Goal: Information Seeking & Learning: Find specific fact

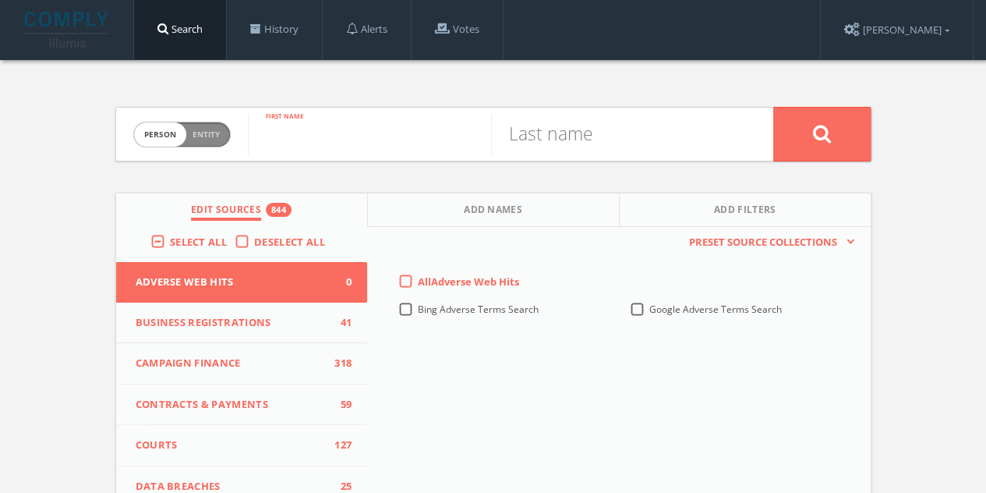
click at [354, 140] on input "text" at bounding box center [369, 134] width 243 height 41
type input "[PERSON_NAME]"
click at [566, 143] on input "text" at bounding box center [612, 134] width 243 height 41
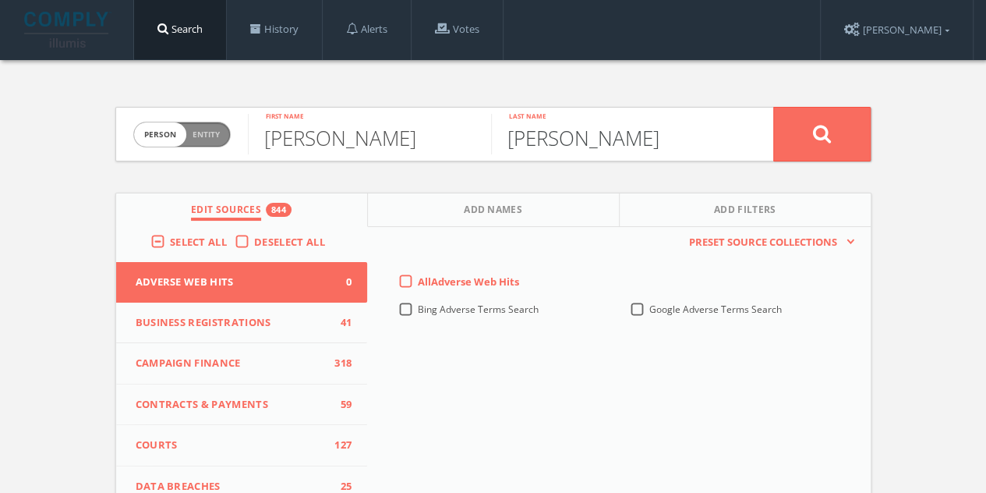
type input "[PERSON_NAME]"
click at [807, 143] on button at bounding box center [821, 134] width 97 height 55
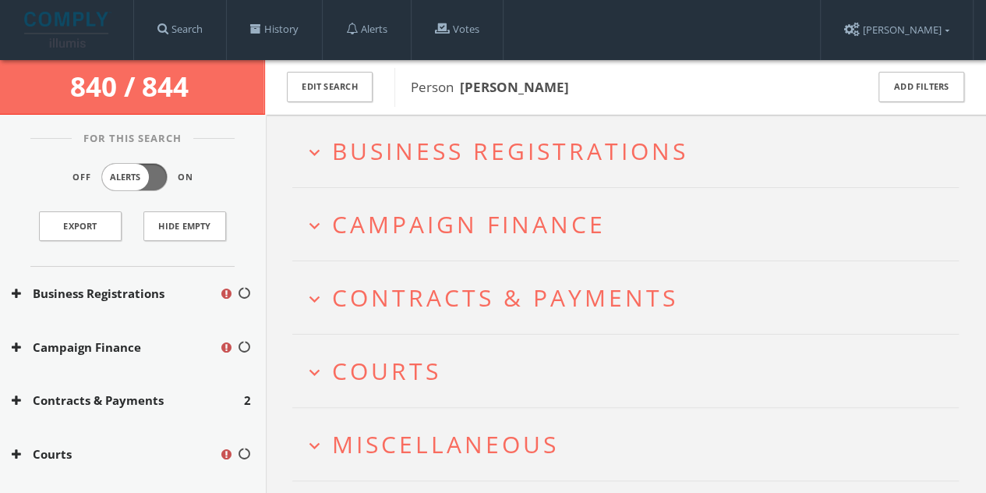
click at [463, 155] on span "Business Registrations" at bounding box center [510, 151] width 356 height 32
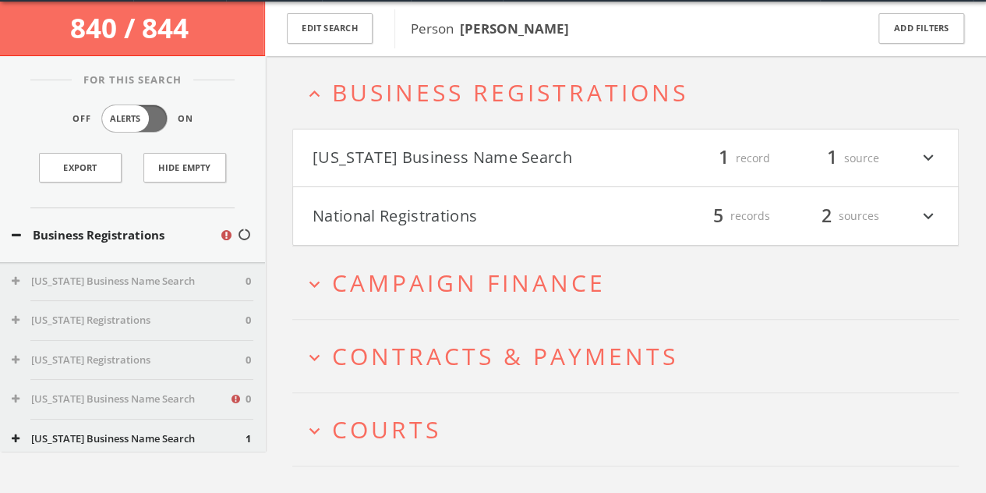
scroll to position [59, 0]
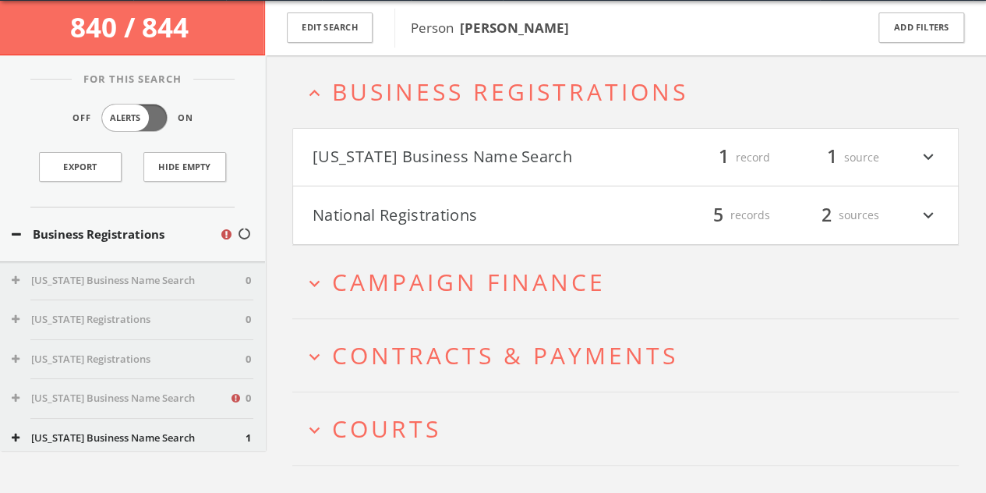
click at [427, 85] on span "Business Registrations" at bounding box center [510, 92] width 356 height 32
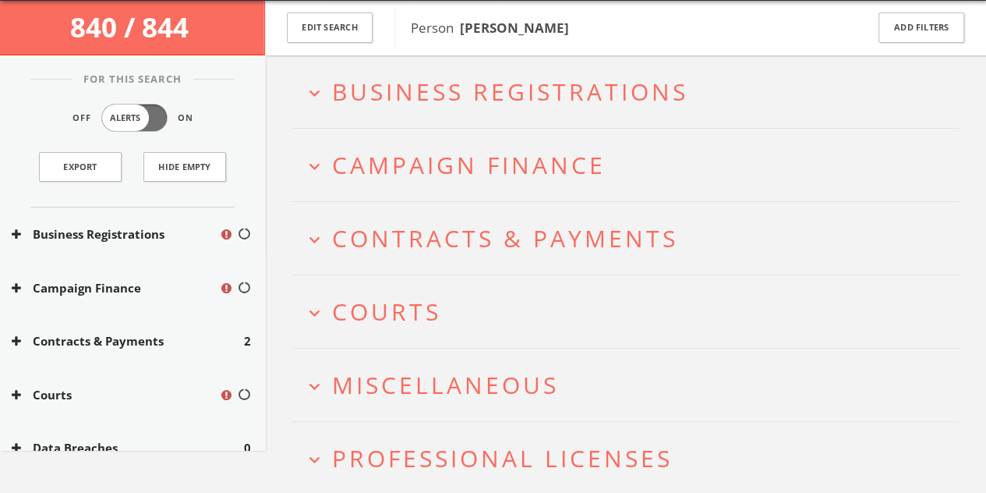
click at [433, 161] on span "Campaign Finance" at bounding box center [469, 165] width 274 height 32
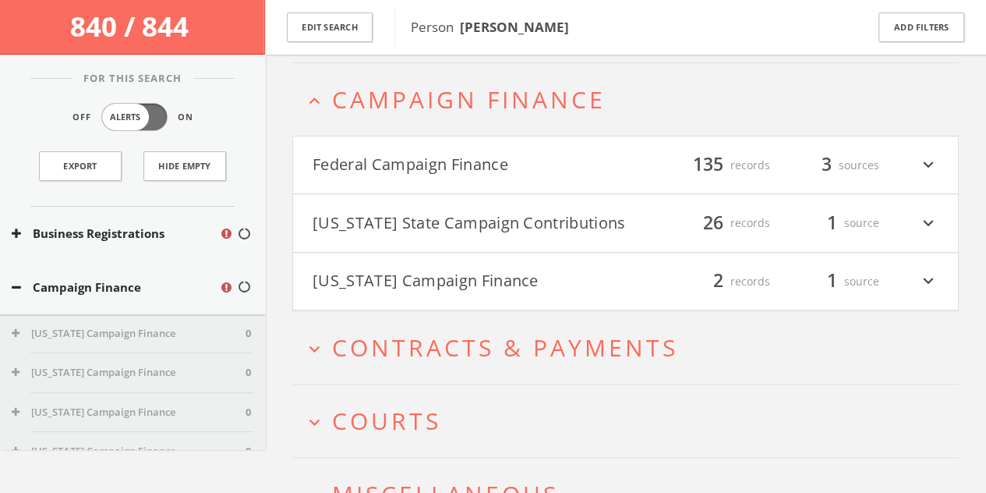
click at [423, 108] on span "Campaign Finance" at bounding box center [469, 99] width 274 height 32
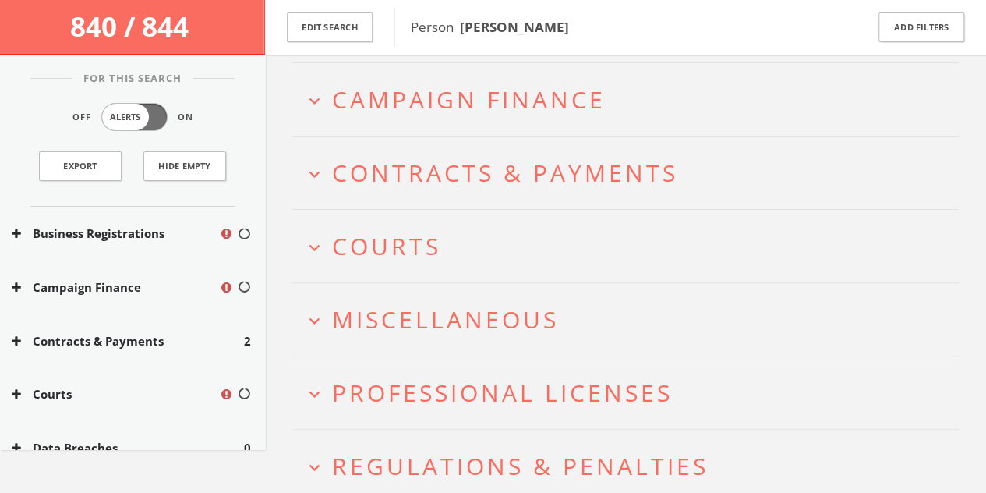
click at [426, 175] on span "Contracts & Payments" at bounding box center [505, 173] width 346 height 32
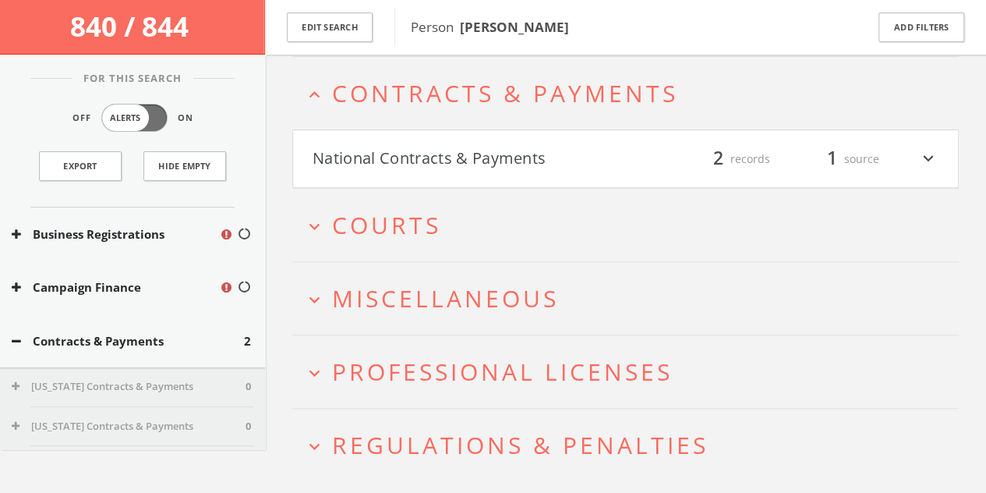
scroll to position [214, 0]
click at [420, 154] on button "National Contracts & Payments" at bounding box center [469, 157] width 313 height 27
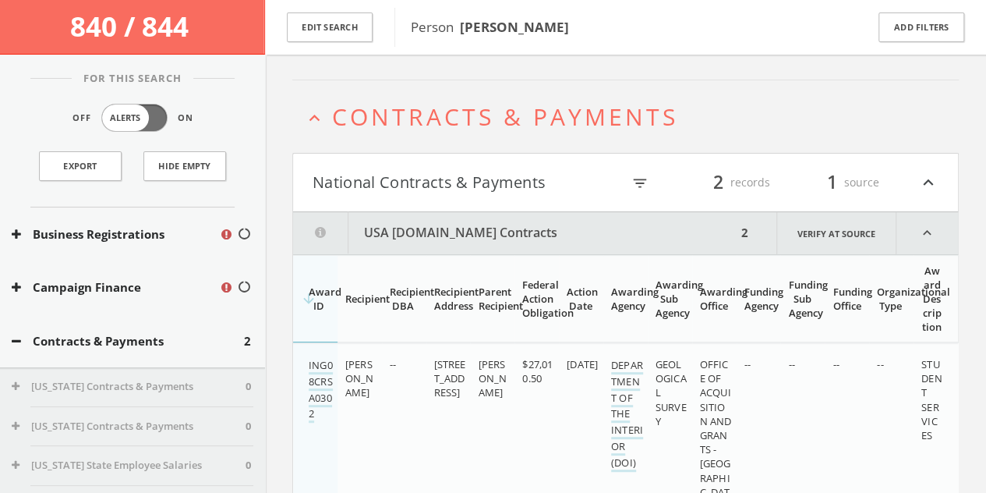
scroll to position [189, 0]
click at [419, 119] on html "Search History Alerts Votes [PERSON_NAME] Edit Profile Change Password Security…" at bounding box center [493, 448] width 986 height 1275
click at [424, 114] on span "Contracts & Payments" at bounding box center [505, 117] width 346 height 32
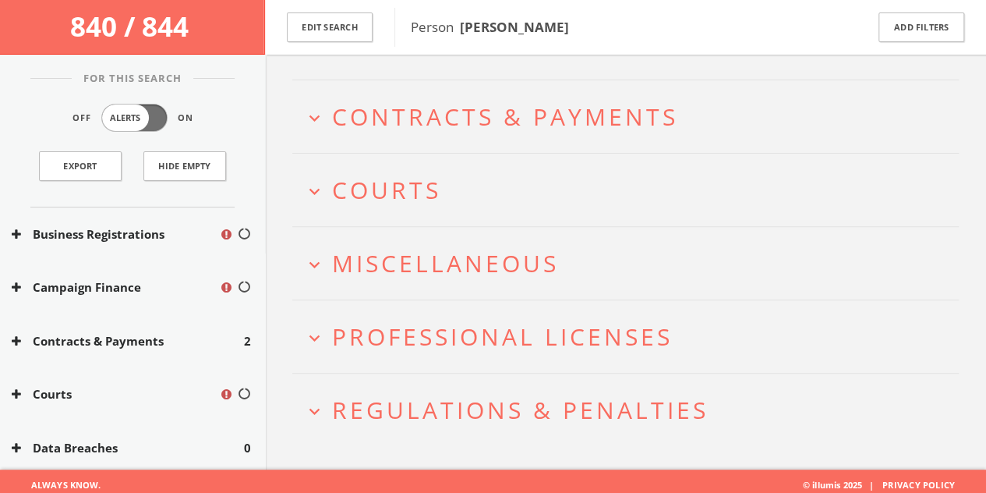
click at [427, 200] on span "Courts" at bounding box center [386, 190] width 109 height 32
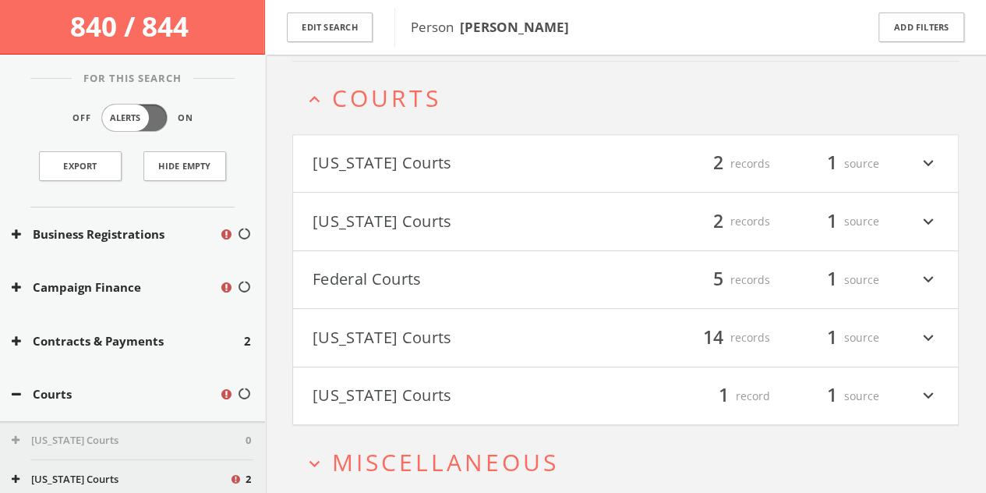
scroll to position [286, 0]
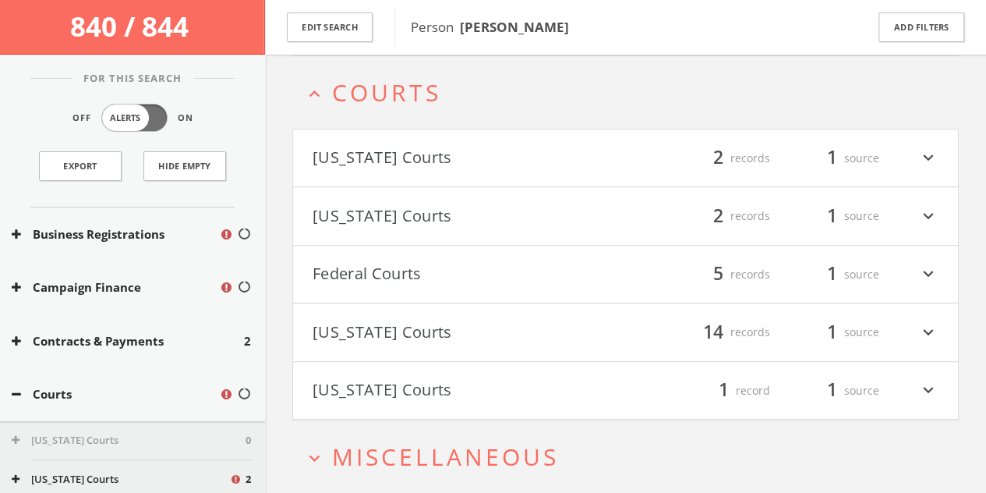
click at [425, 337] on button "[US_STATE] Courts" at bounding box center [469, 332] width 313 height 27
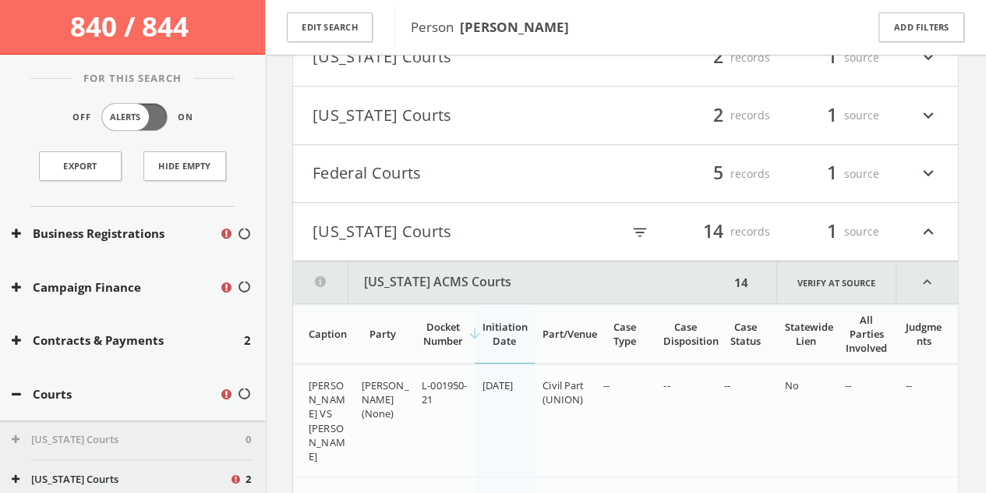
scroll to position [387, 0]
click at [419, 226] on button "[US_STATE] Courts" at bounding box center [467, 231] width 309 height 27
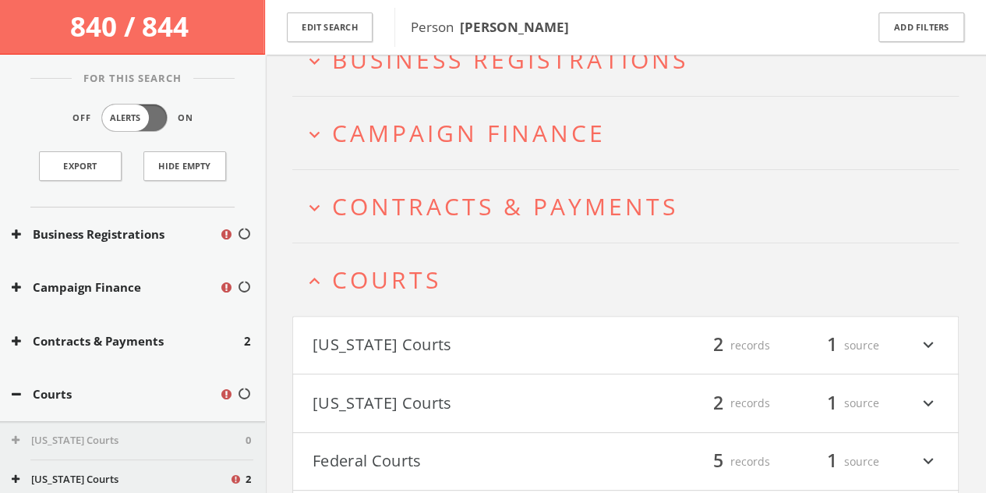
click at [410, 267] on span "Courts" at bounding box center [386, 280] width 109 height 32
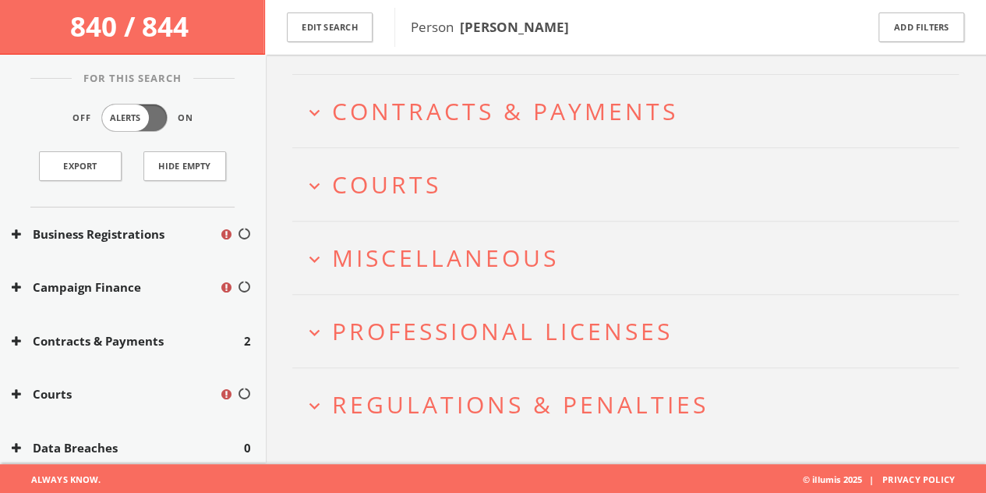
click at [409, 263] on span "Miscellaneous" at bounding box center [445, 258] width 227 height 32
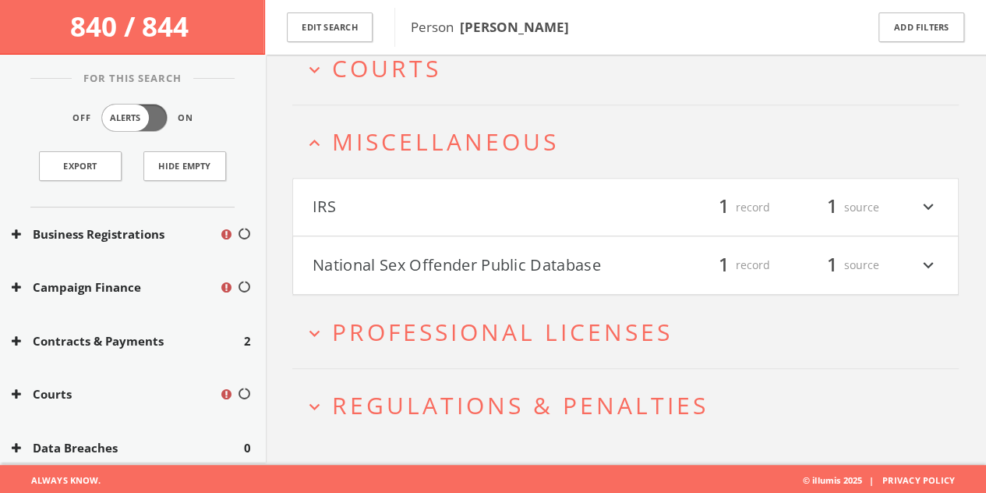
click at [412, 166] on h2 "expand_less Miscellaneous" at bounding box center [625, 141] width 667 height 73
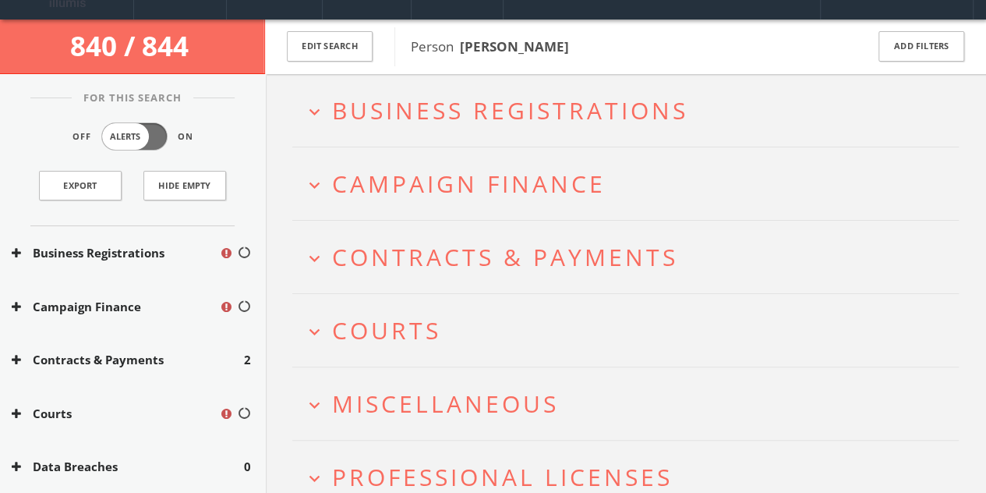
click at [419, 266] on span "Contracts & Payments" at bounding box center [505, 257] width 346 height 32
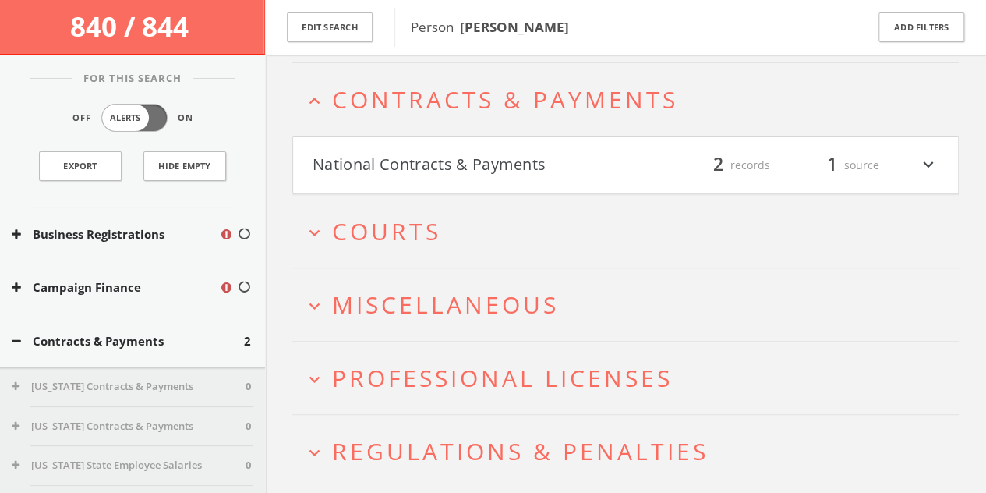
click at [418, 107] on span "Contracts & Payments" at bounding box center [505, 99] width 346 height 32
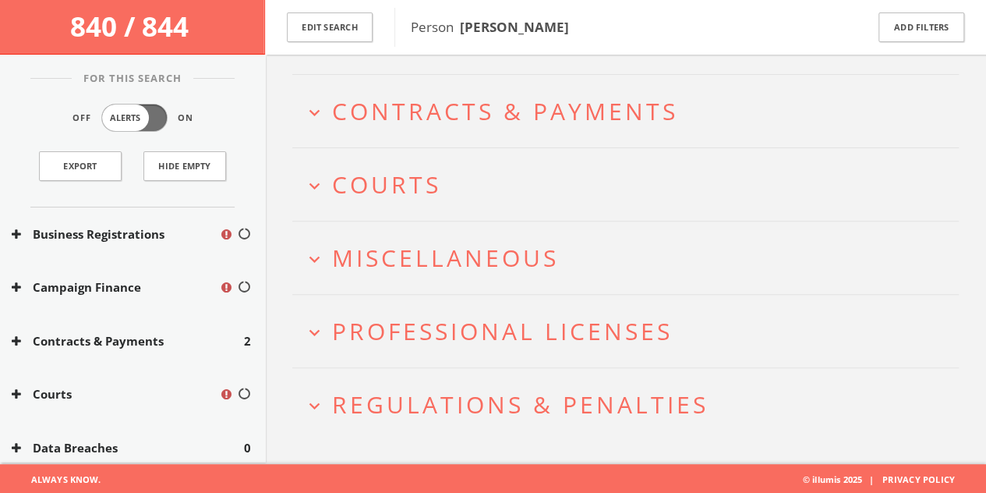
click at [421, 274] on h2 "expand_more Miscellaneous" at bounding box center [625, 257] width 667 height 73
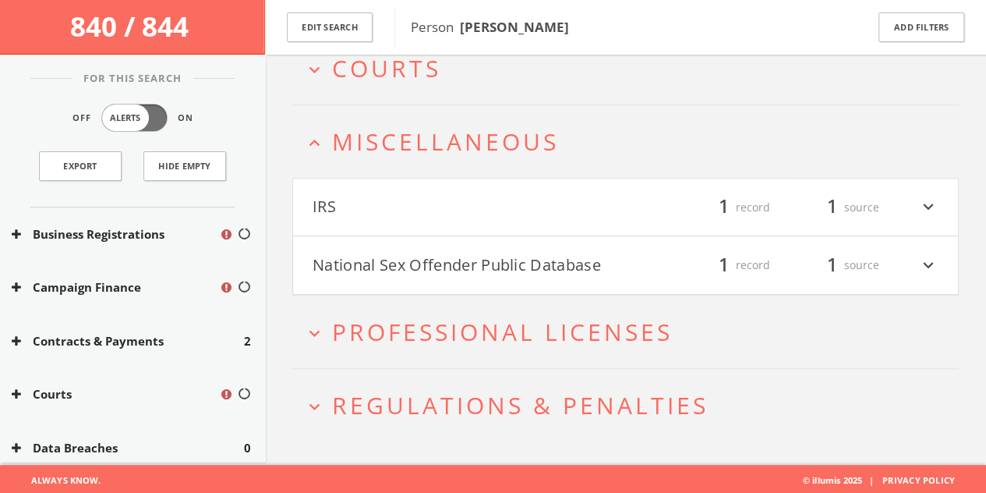
click at [407, 190] on h4 "IRS filter_list 1 record 1 source expand_more" at bounding box center [625, 208] width 665 height 58
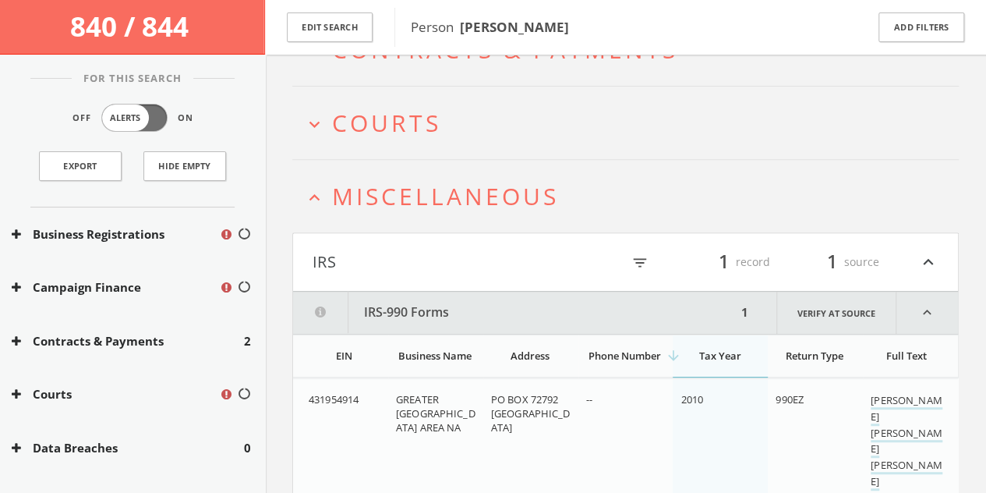
click at [388, 193] on span "Miscellaneous" at bounding box center [445, 196] width 227 height 32
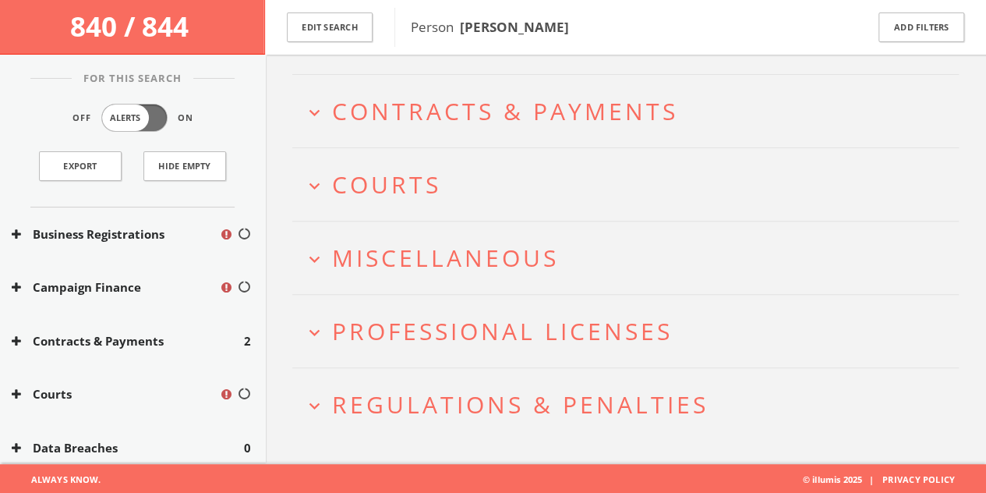
click at [489, 338] on span "Professional Licenses" at bounding box center [502, 331] width 341 height 32
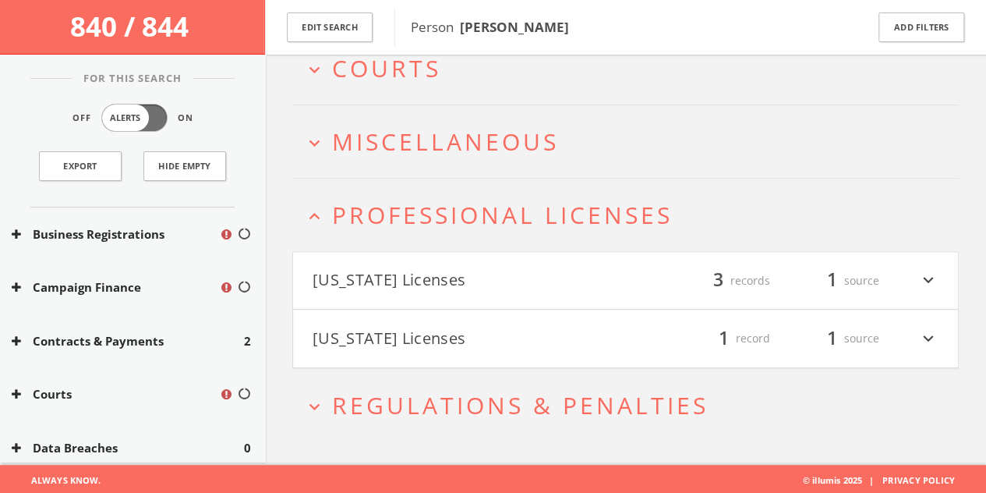
click at [433, 218] on span "Professional Licenses" at bounding box center [502, 215] width 341 height 32
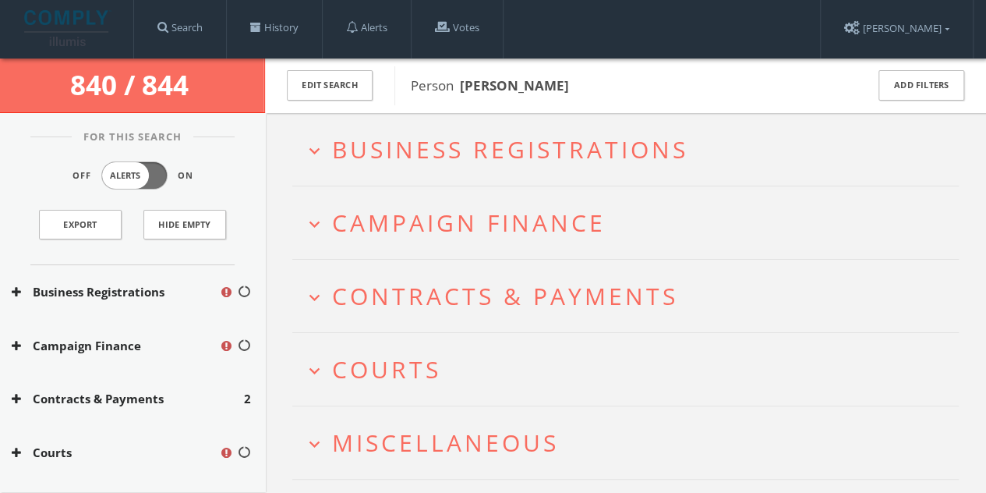
scroll to position [0, 0]
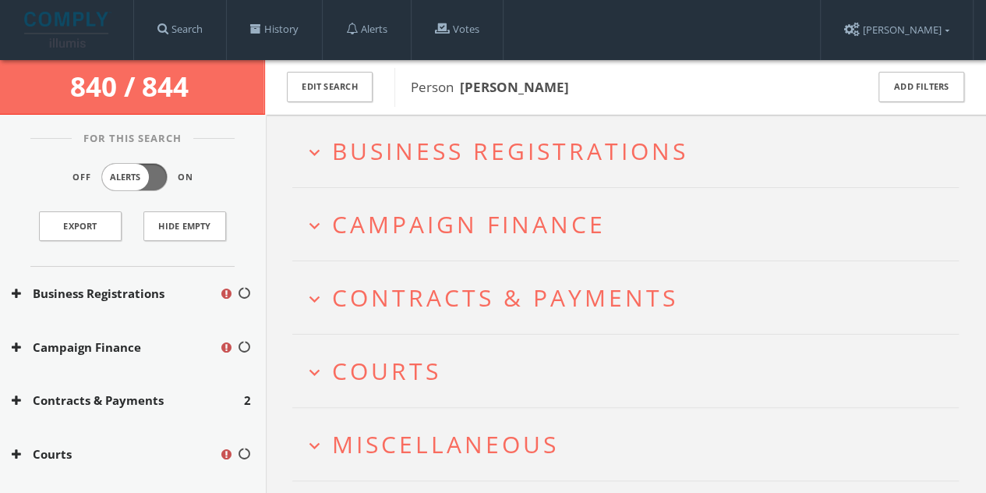
click at [136, 347] on button "Campaign Finance" at bounding box center [115, 347] width 207 height 18
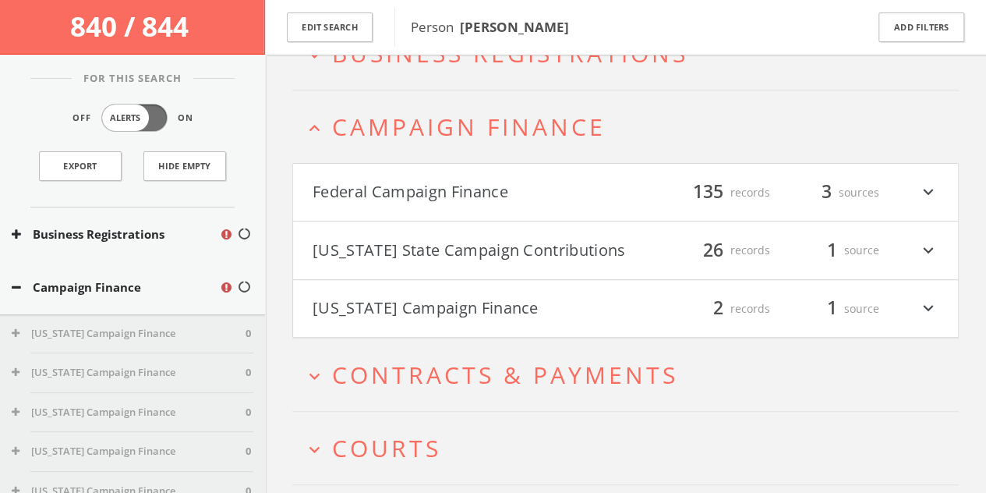
scroll to position [97, 0]
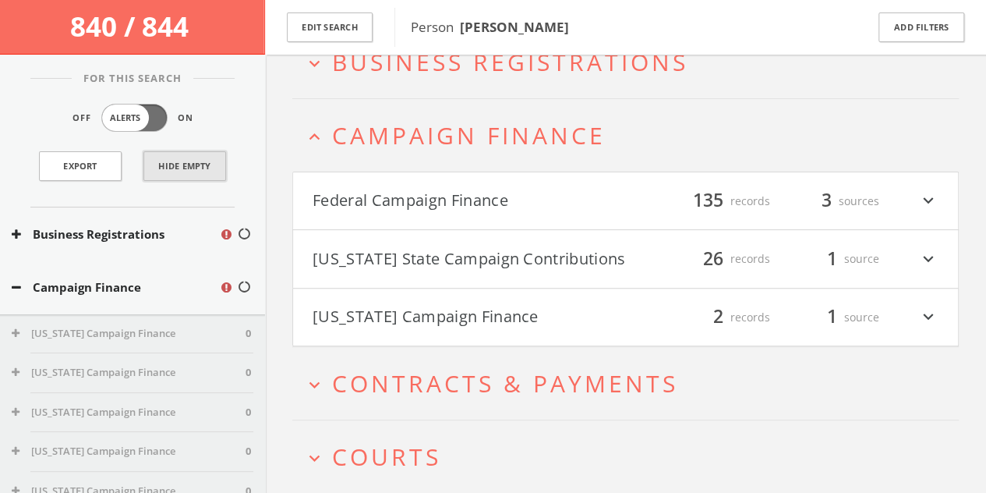
click at [203, 166] on button "Hide Empty" at bounding box center [184, 166] width 83 height 30
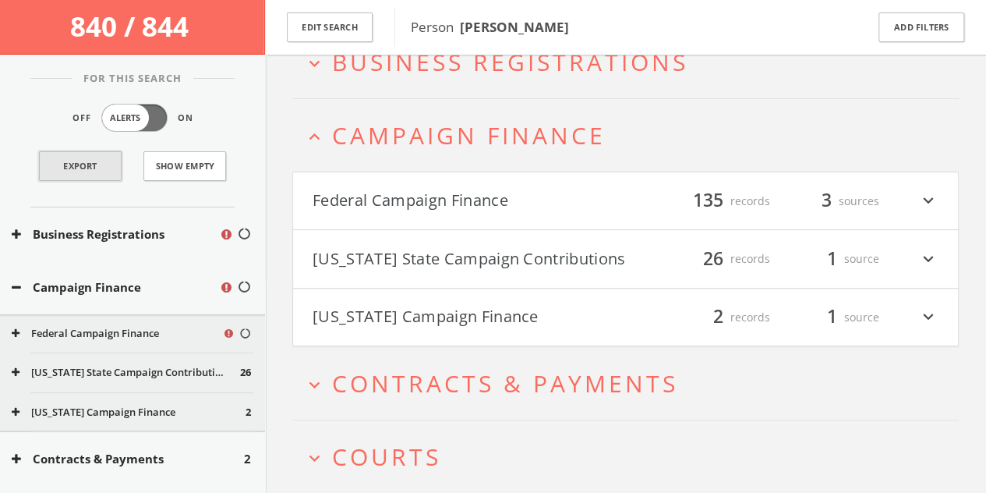
click at [94, 165] on link "Export" at bounding box center [80, 166] width 83 height 30
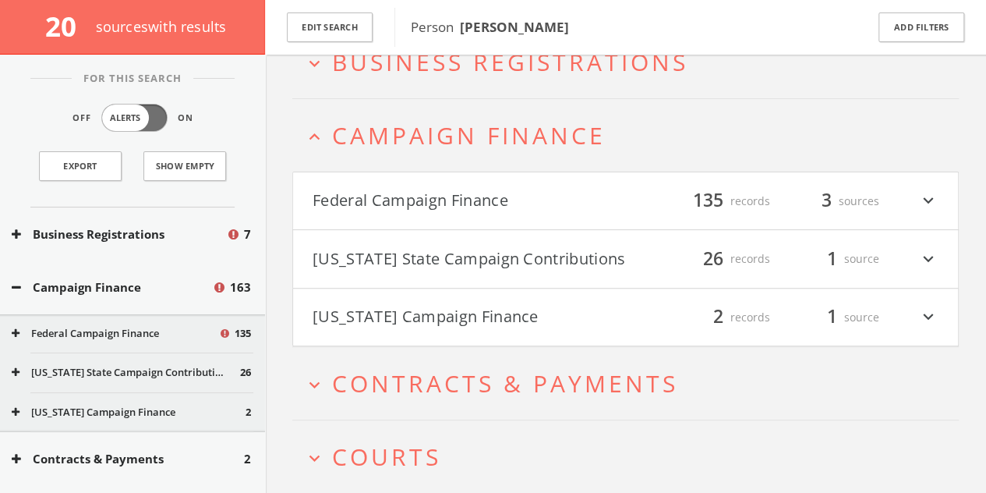
click at [467, 105] on h2 "expand_less Campaign Finance" at bounding box center [625, 135] width 667 height 73
